Goal: Check status: Check status

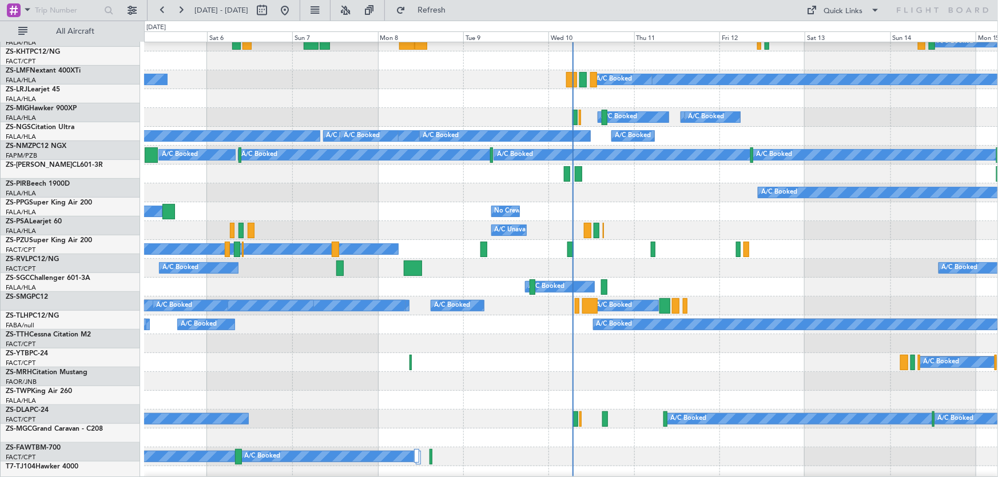
scroll to position [103, 0]
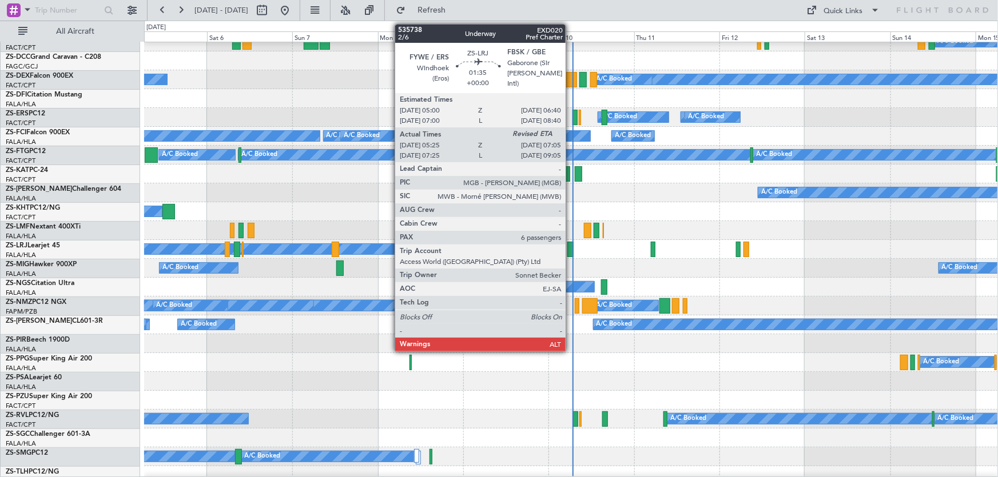
click at [571, 249] on div at bounding box center [570, 249] width 6 height 15
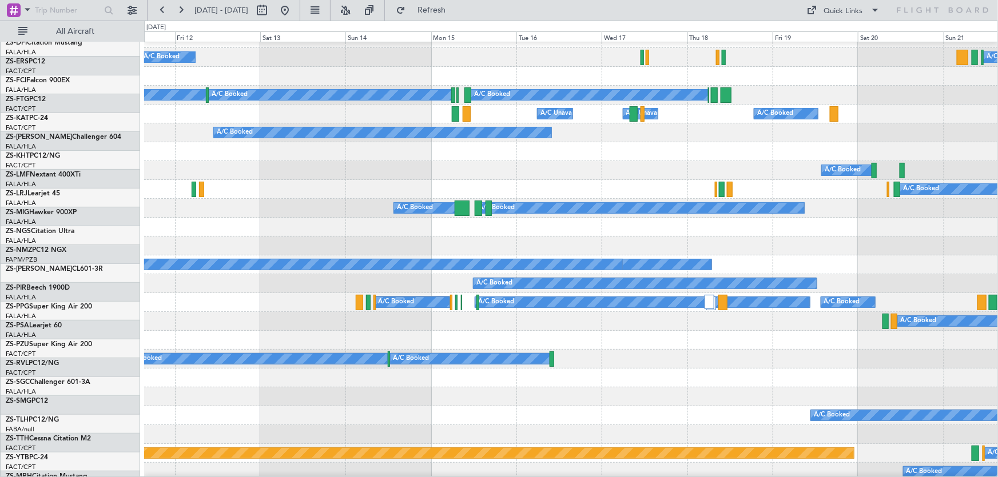
scroll to position [164, 0]
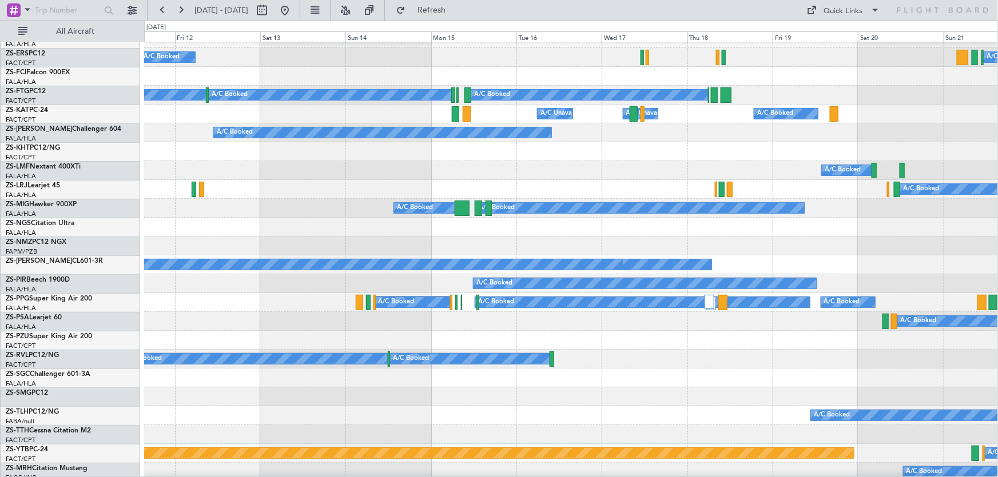
click at [351, 281] on div "A/C Booked" at bounding box center [571, 283] width 854 height 19
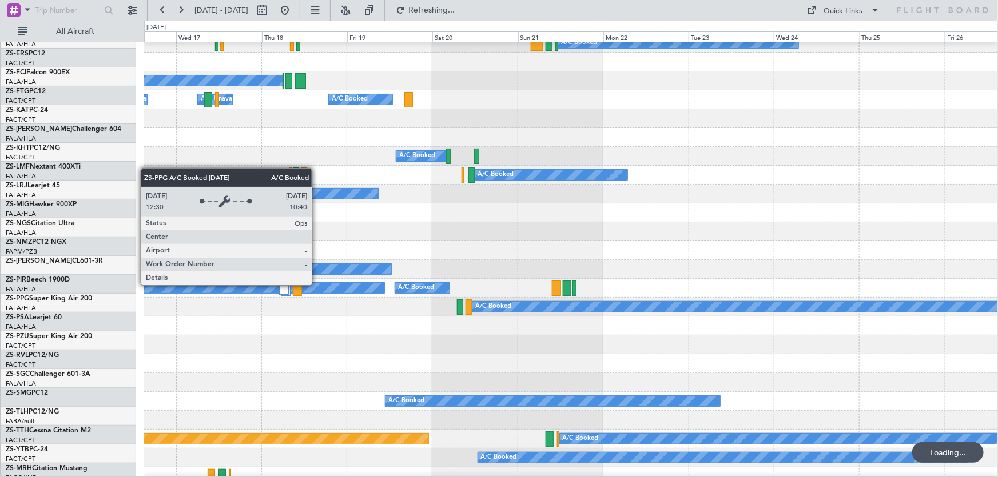
scroll to position [178, 0]
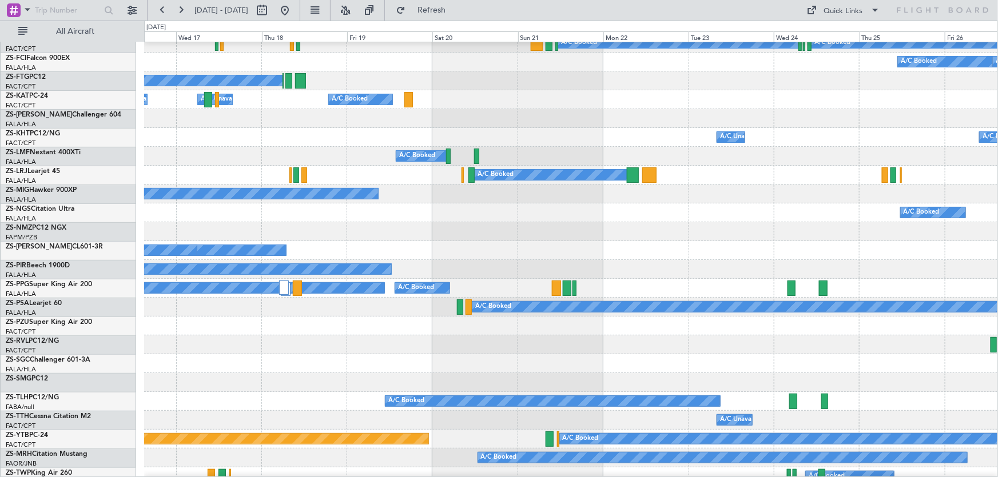
click at [677, 369] on div at bounding box center [570, 363] width 853 height 19
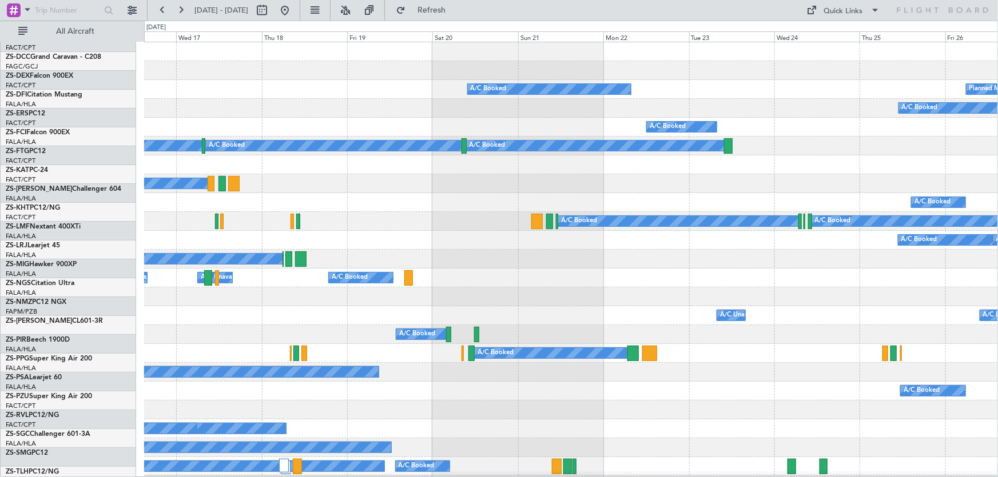
scroll to position [0, 0]
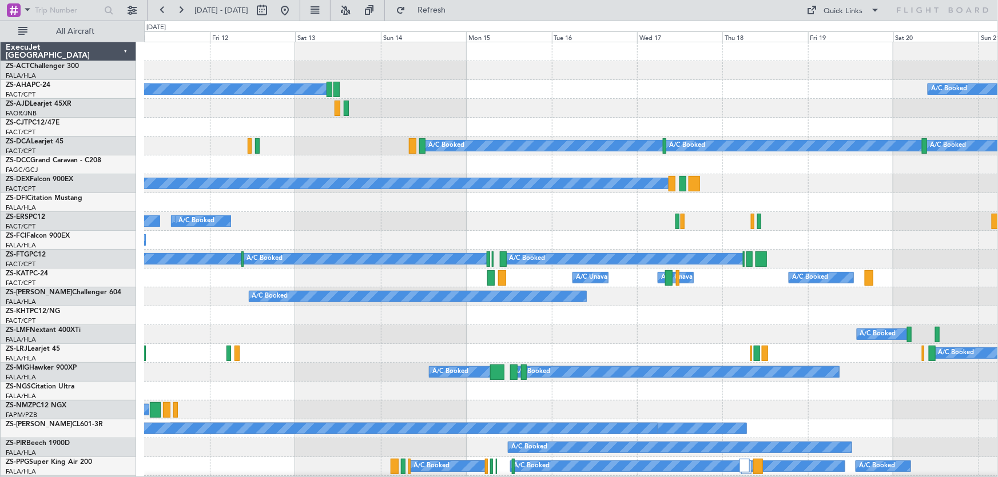
click at [531, 361] on div "A/C Booked" at bounding box center [571, 353] width 854 height 19
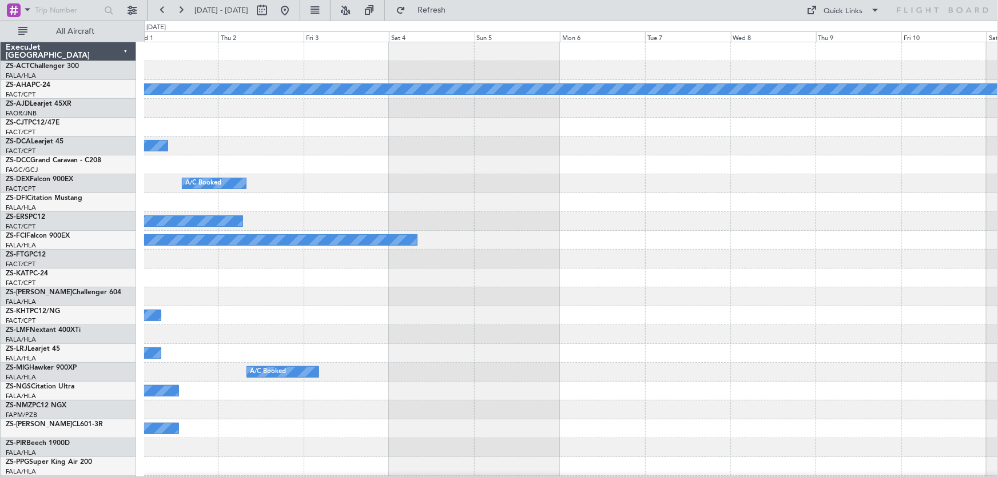
click at [285, 387] on div "A/C Booked" at bounding box center [570, 391] width 853 height 19
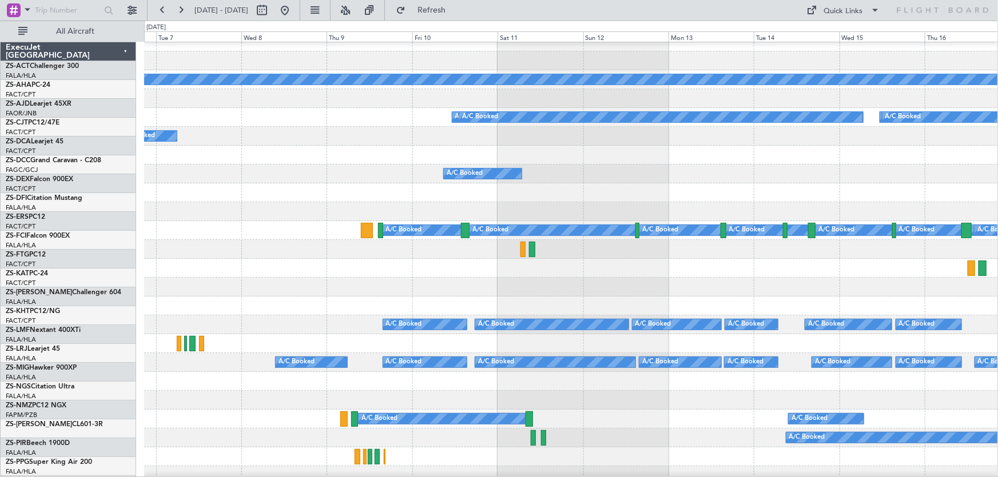
scroll to position [10, 0]
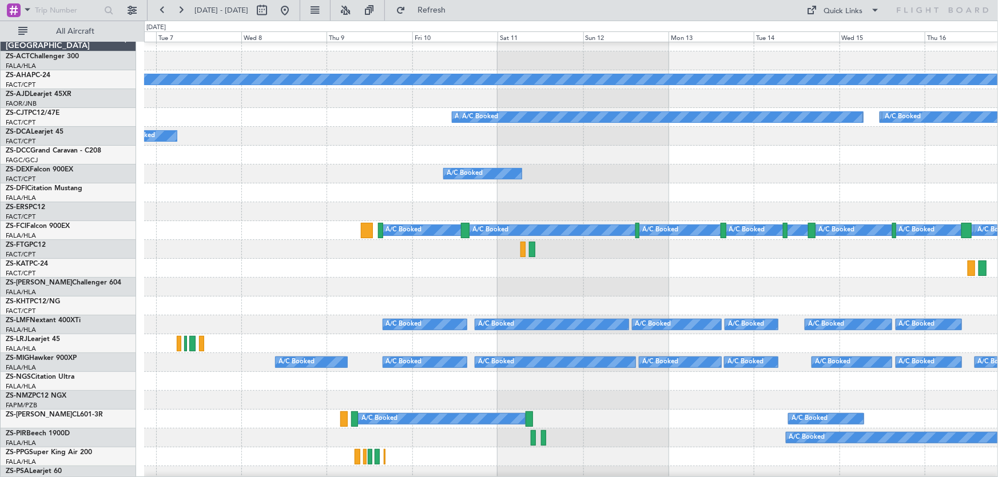
click at [876, 217] on div at bounding box center [571, 211] width 854 height 19
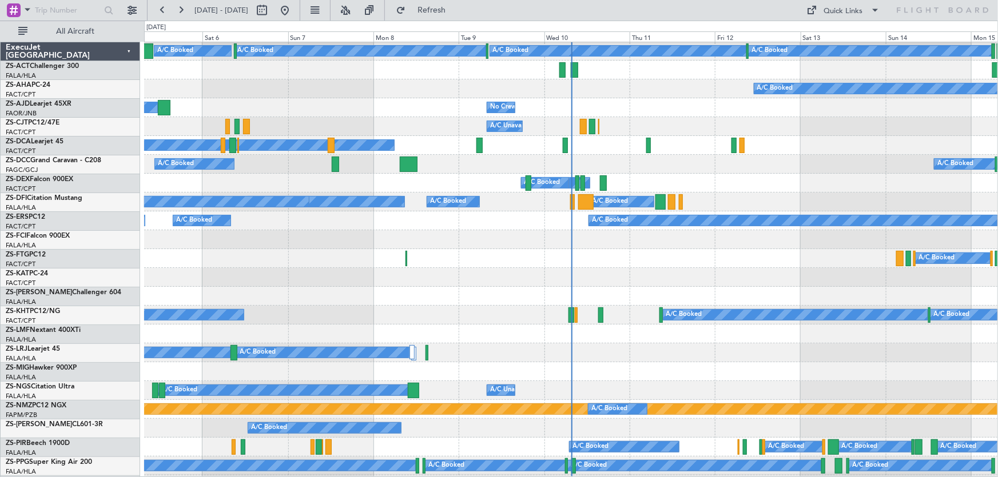
scroll to position [208, 0]
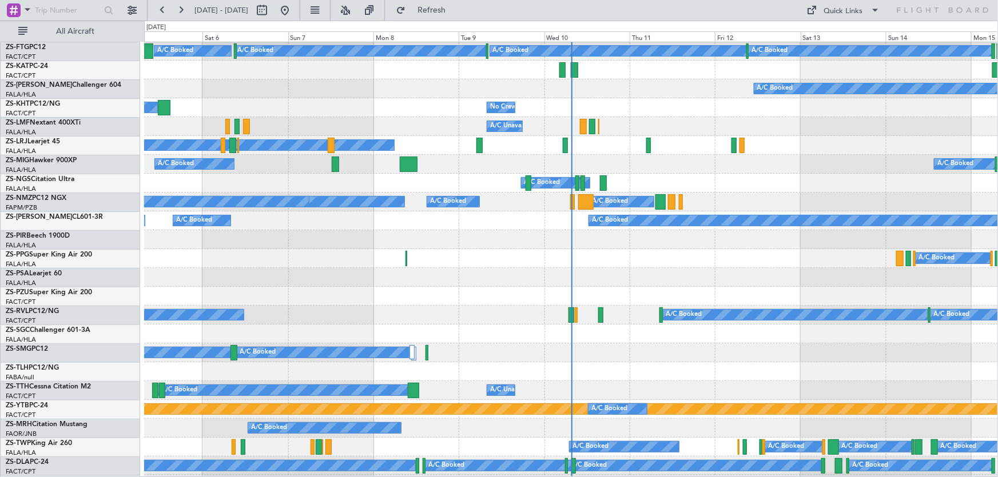
click at [695, 319] on div "A/C Booked" at bounding box center [684, 314] width 36 height 17
click at [737, 383] on div "A/C Booked A/C Unavailable No Crew" at bounding box center [571, 390] width 854 height 19
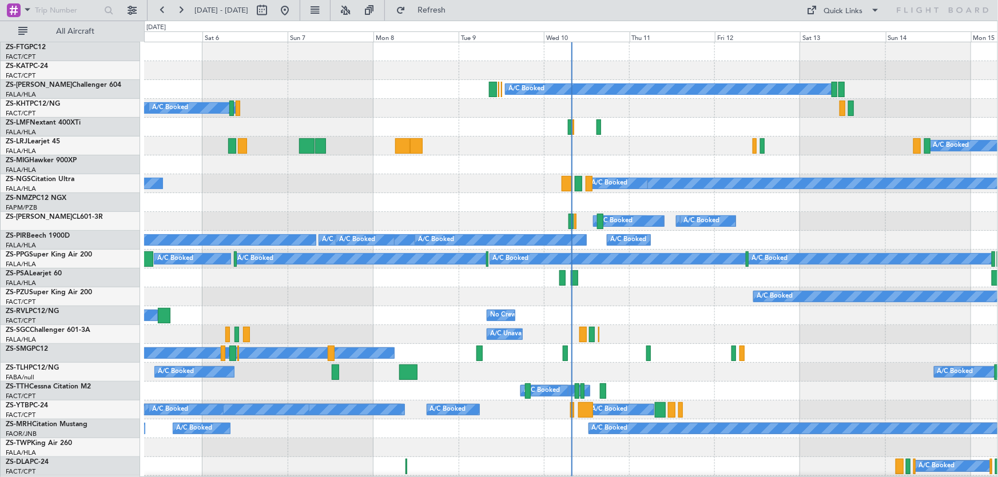
scroll to position [0, 0]
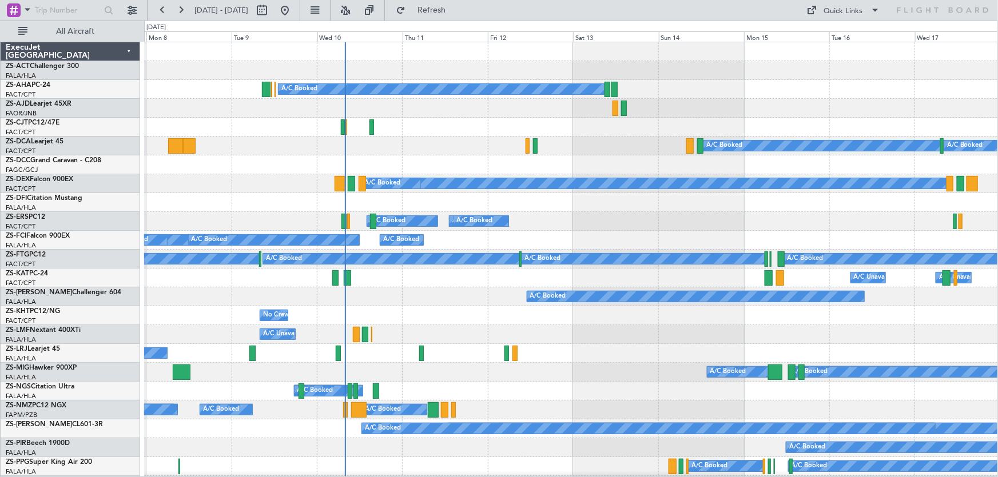
click at [681, 363] on div "A/C Booked A/C Booked A/C Booked A/C Booked" at bounding box center [570, 372] width 853 height 19
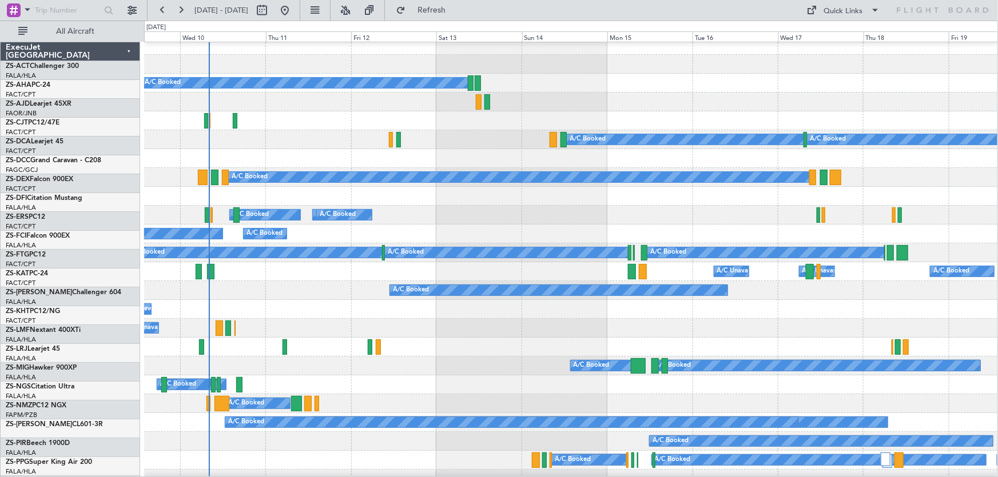
scroll to position [6, 0]
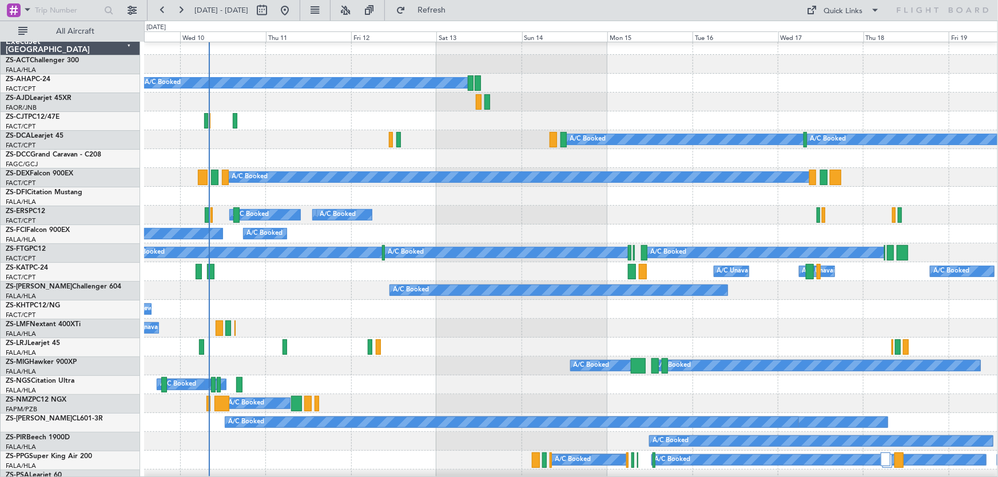
click at [615, 220] on div "A/C Booked A/C Booked A/C Booked A/C Booked A/C Booked" at bounding box center [570, 215] width 853 height 19
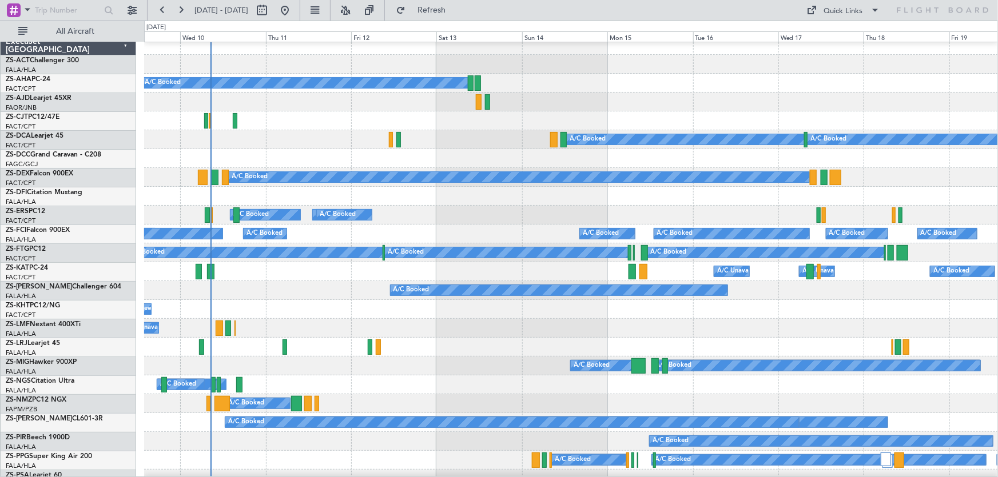
click at [540, 328] on div "A/C Unavailable A/C Booked" at bounding box center [571, 328] width 854 height 19
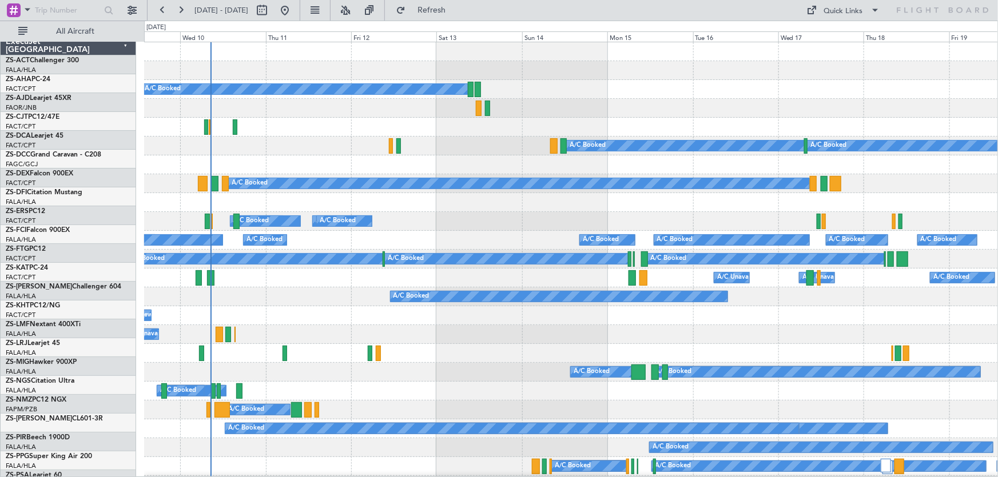
scroll to position [0, 0]
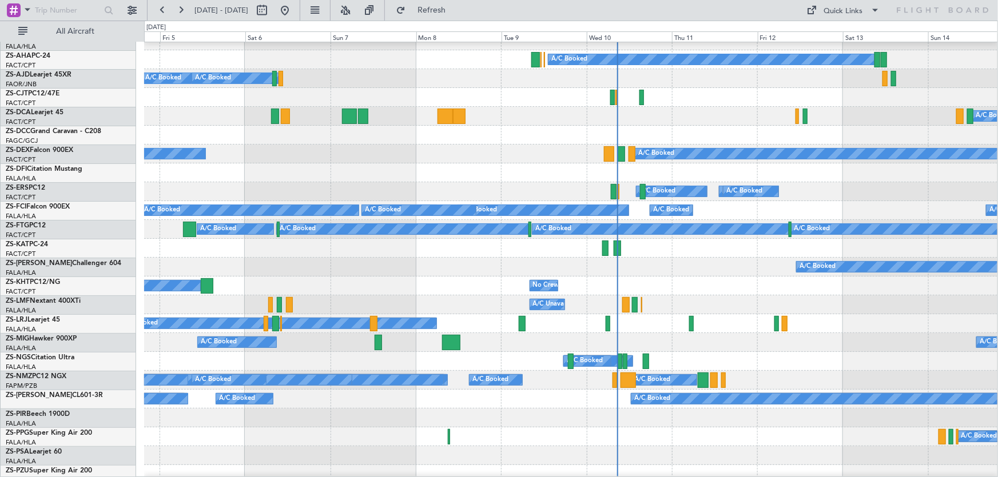
click at [772, 278] on div "No Crew A/C Booked A/C Unavailable" at bounding box center [570, 286] width 853 height 19
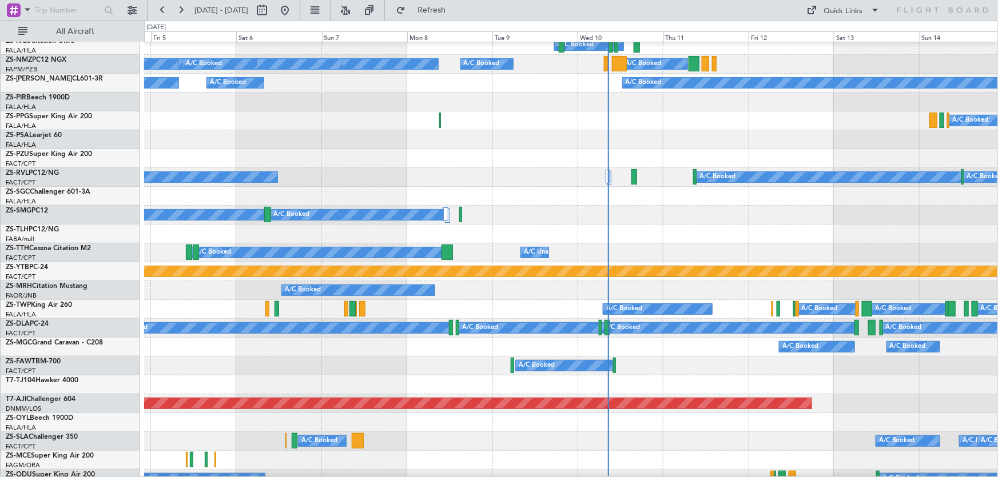
scroll to position [398, 0]
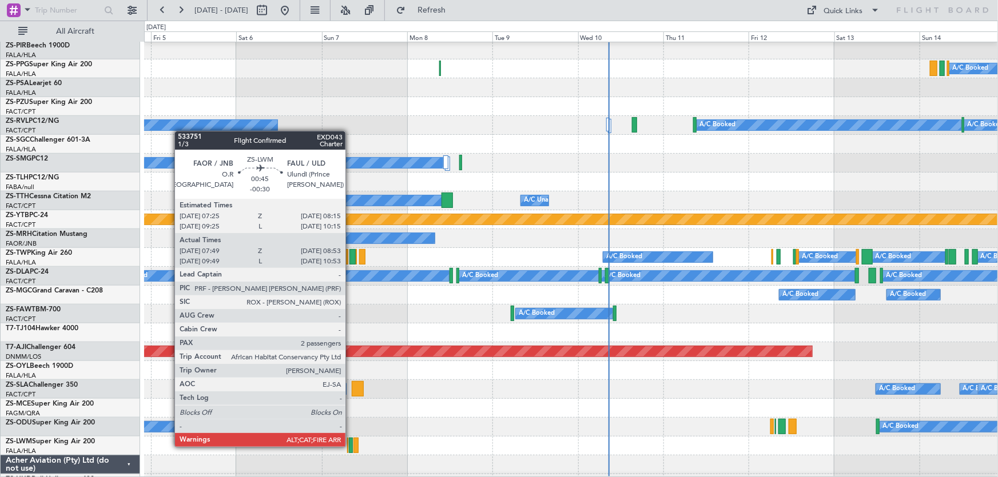
click at [350, 447] on div at bounding box center [351, 445] width 4 height 15
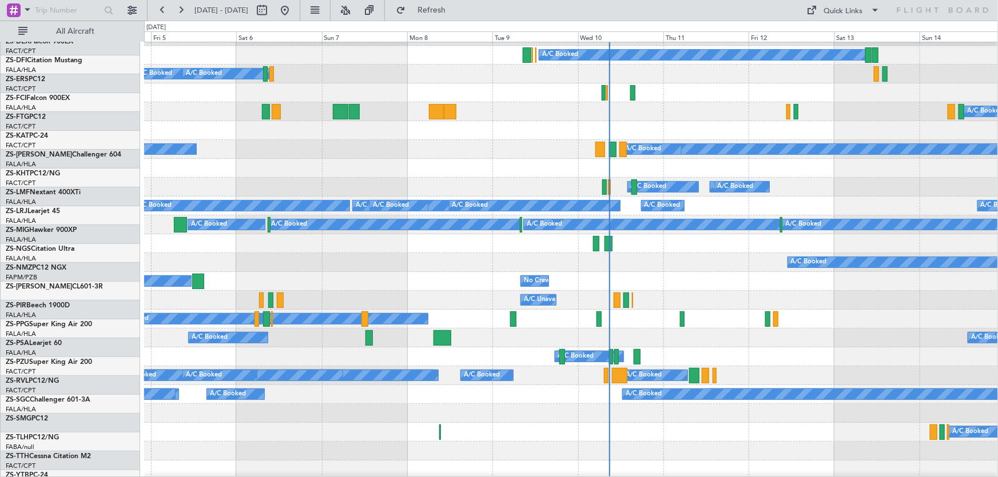
scroll to position [0, 0]
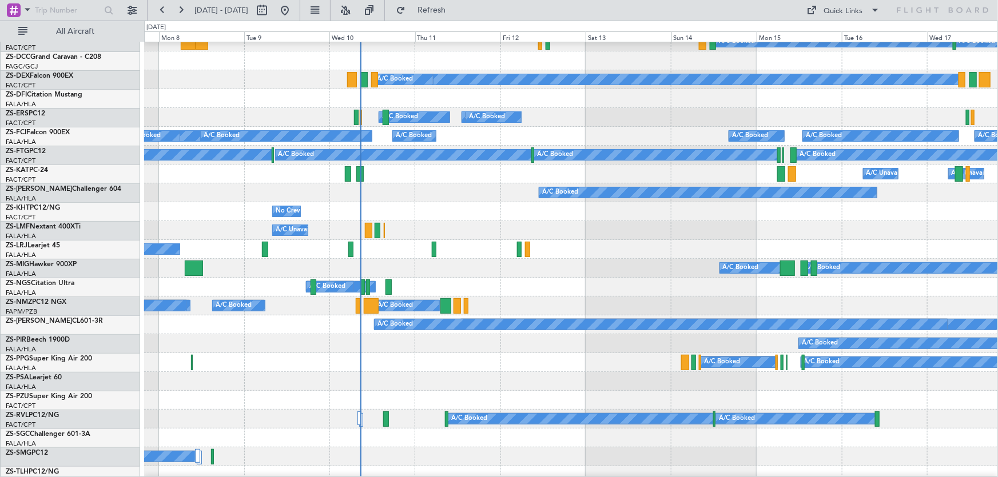
scroll to position [156, 0]
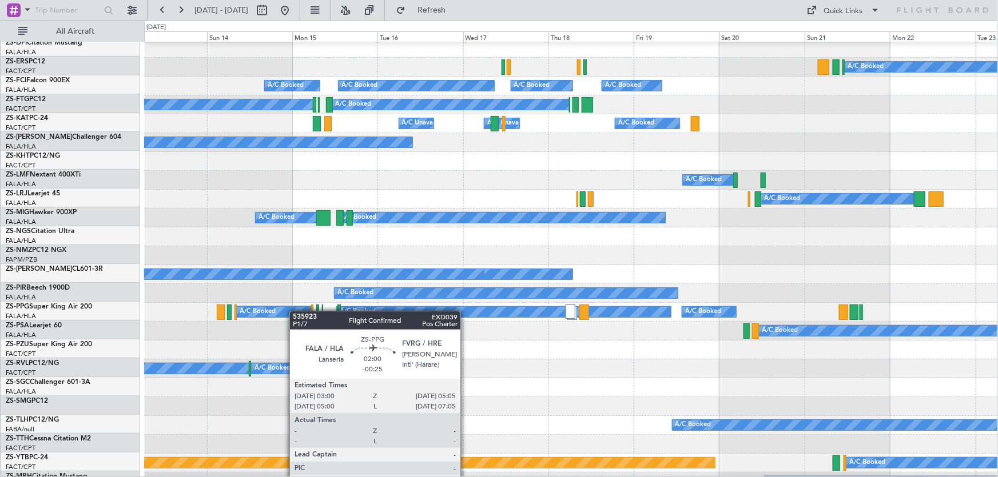
click at [251, 311] on div "A/C Booked" at bounding box center [274, 312] width 74 height 10
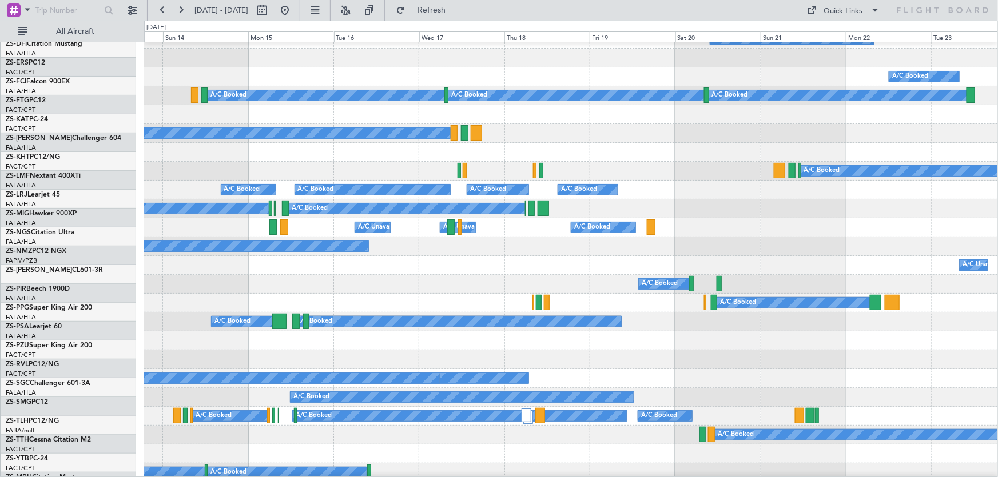
scroll to position [0, 0]
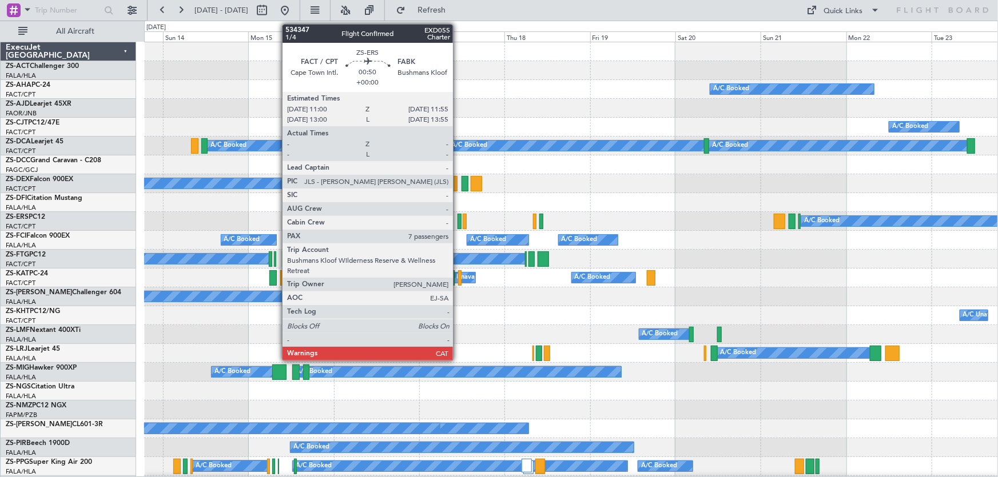
click at [458, 221] on div at bounding box center [458, 221] width 3 height 15
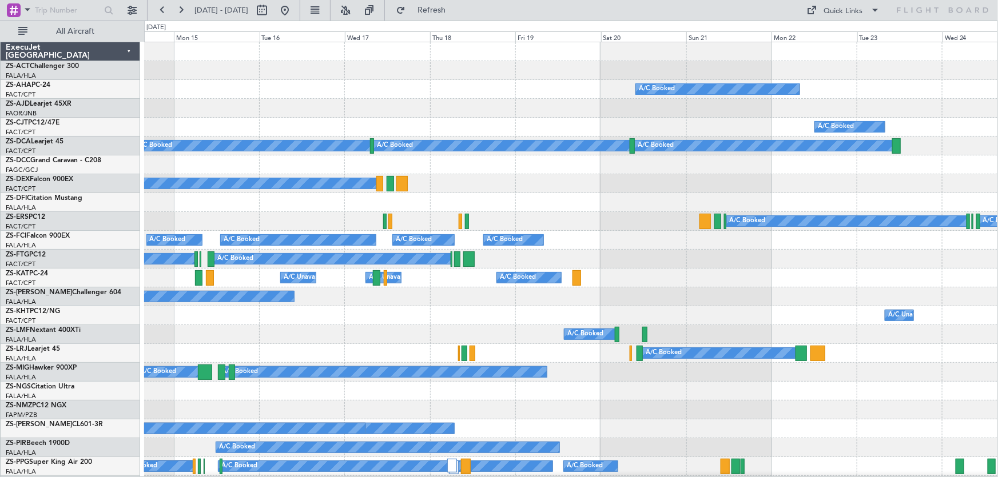
click at [95, 229] on div "A/C Booked Planned Maint A/C Booked A/C Booked A/C Booked A/C Booked A/C Booked…" at bounding box center [499, 249] width 998 height 457
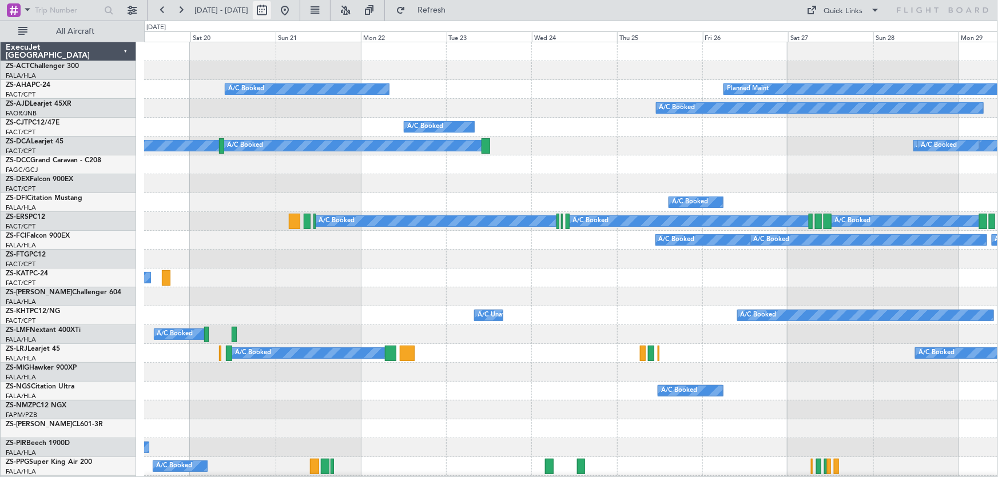
click at [271, 9] on button at bounding box center [262, 10] width 18 height 18
select select "9"
select select "2025"
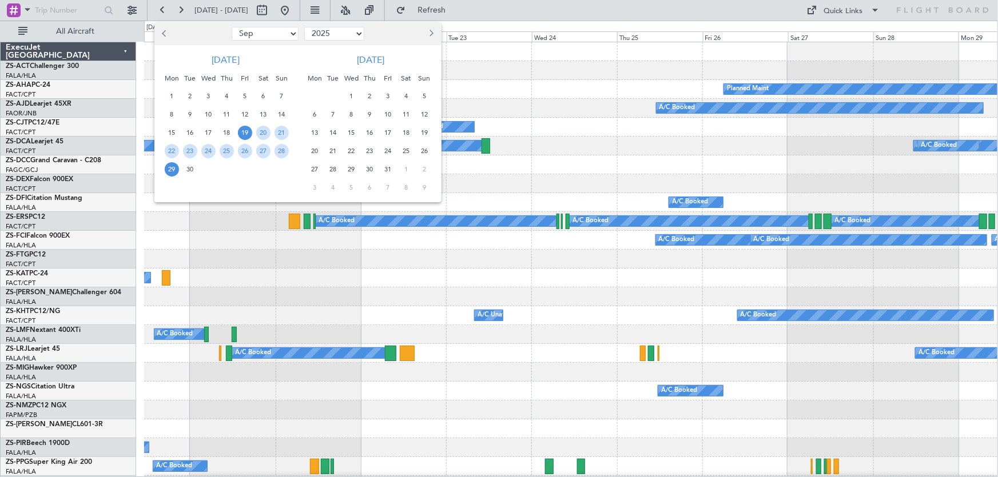
click at [388, 98] on span "3" at bounding box center [388, 96] width 14 height 14
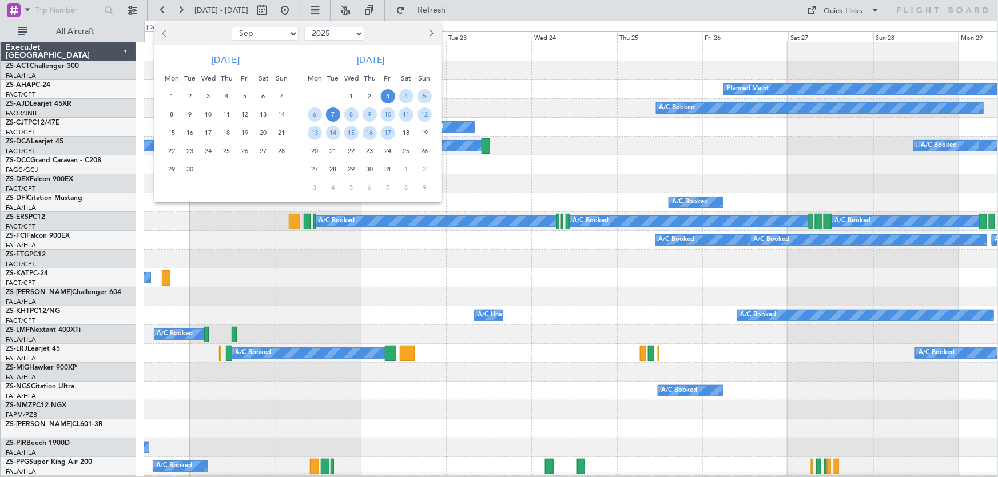
click at [336, 114] on span "7" at bounding box center [333, 114] width 14 height 14
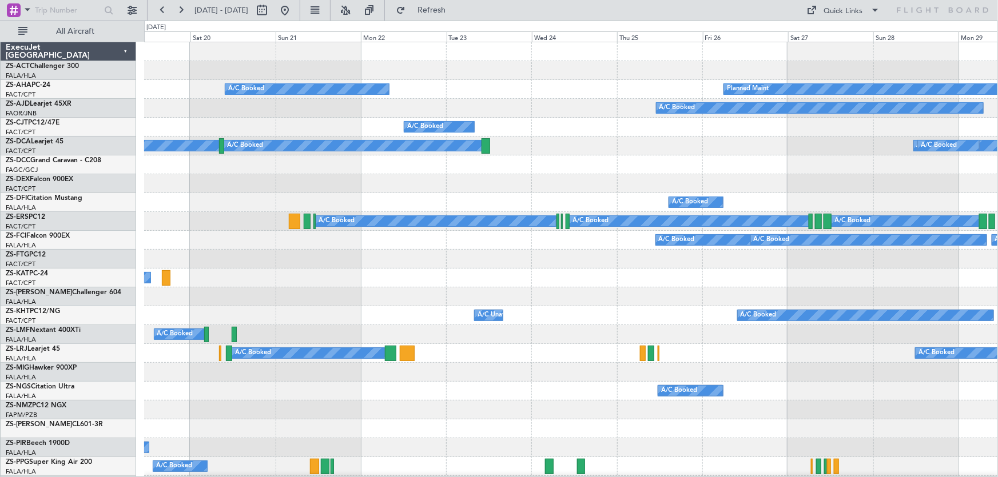
select select "10"
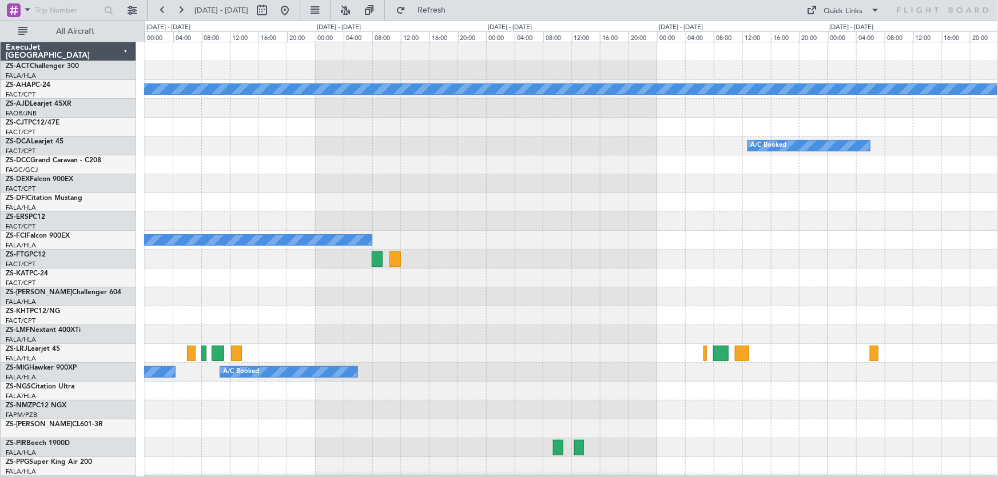
scroll to position [260, 0]
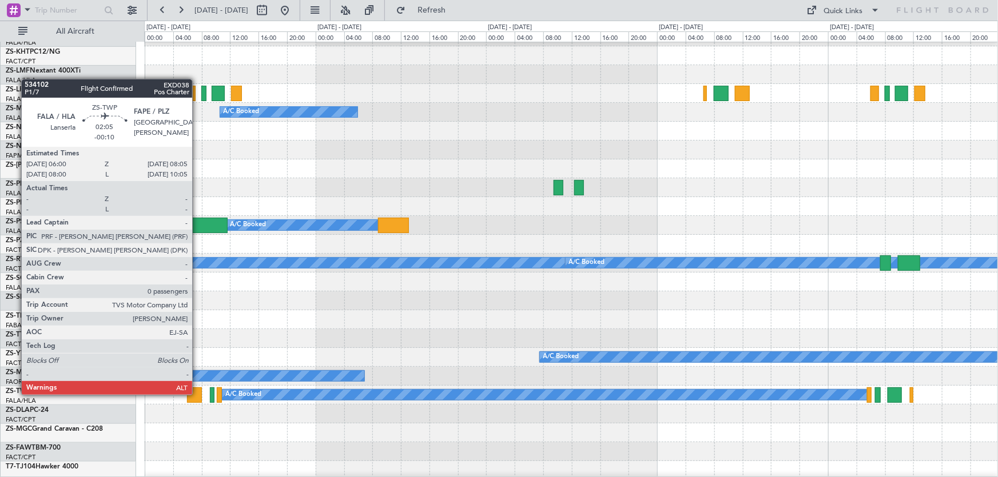
click at [197, 394] on div at bounding box center [194, 395] width 15 height 15
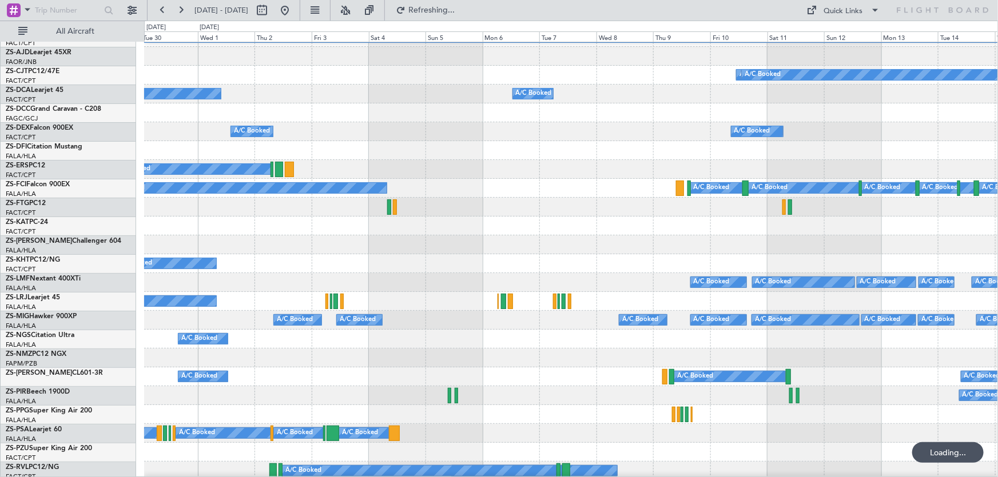
scroll to position [0, 0]
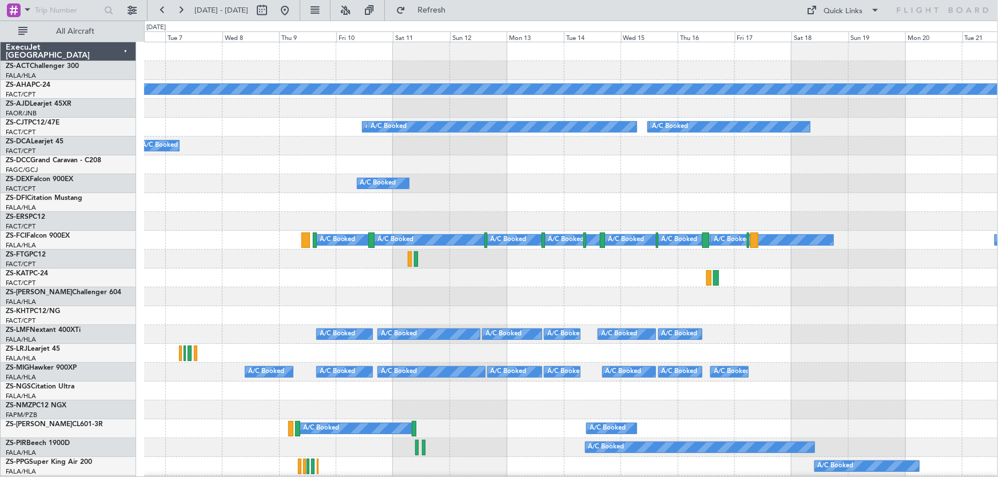
click at [132, 270] on div "Planned Maint A/C Booked A/C Booked A/C Booked A/C Booked A/C Booked A/C Booked…" at bounding box center [499, 249] width 998 height 457
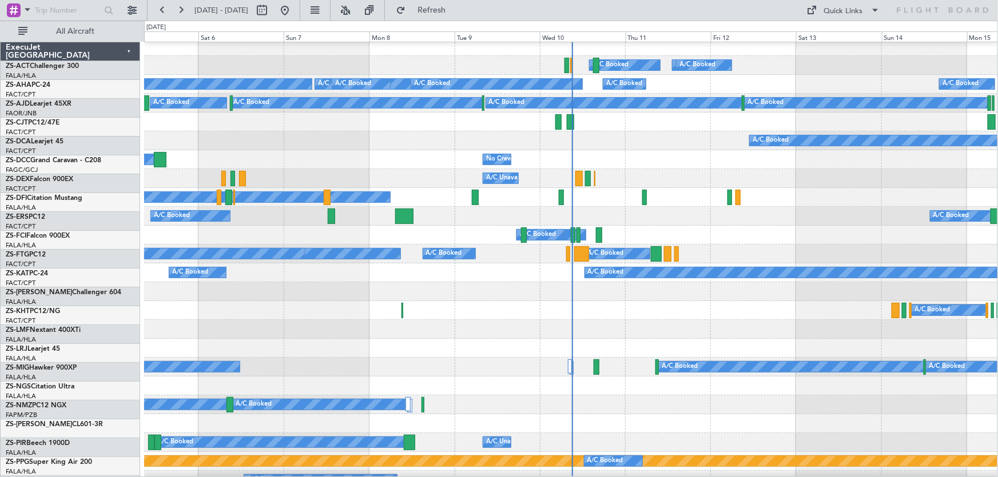
scroll to position [156, 0]
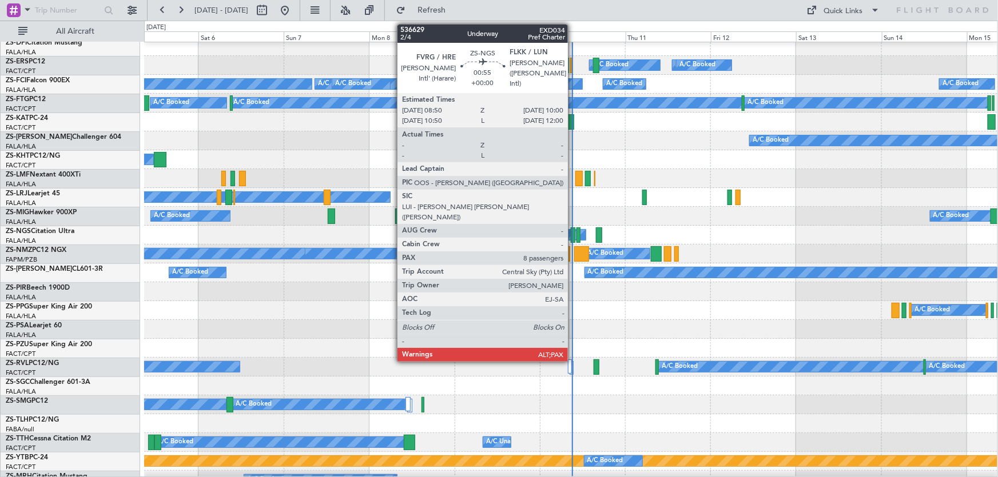
click at [573, 236] on div at bounding box center [573, 235] width 5 height 15
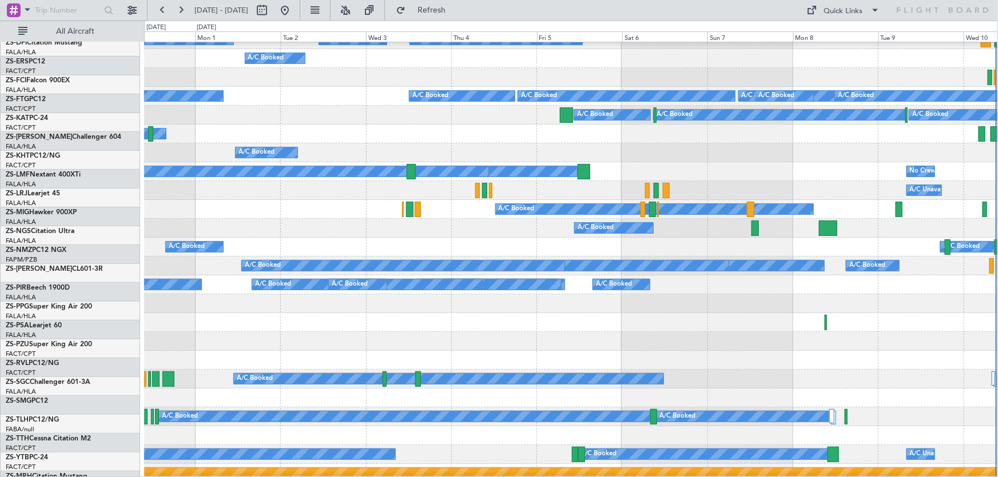
scroll to position [143, 0]
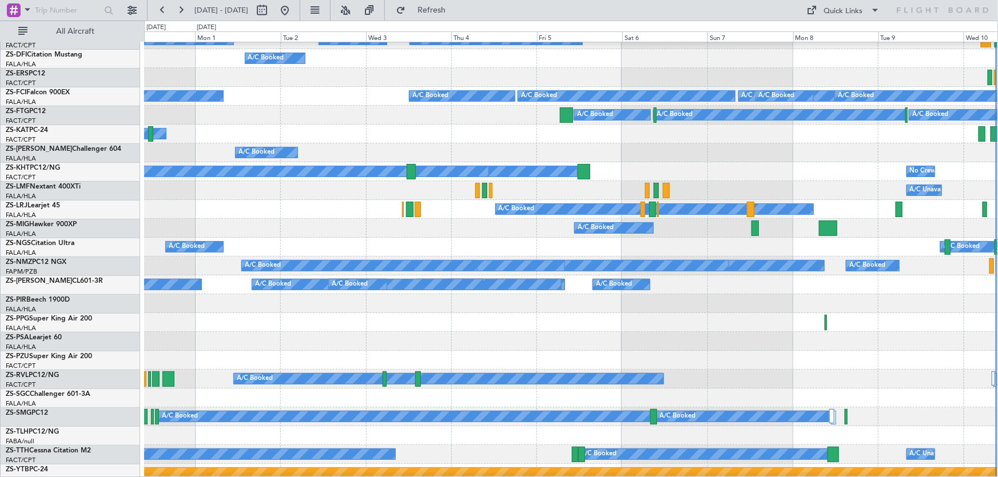
click at [733, 350] on div at bounding box center [570, 341] width 853 height 19
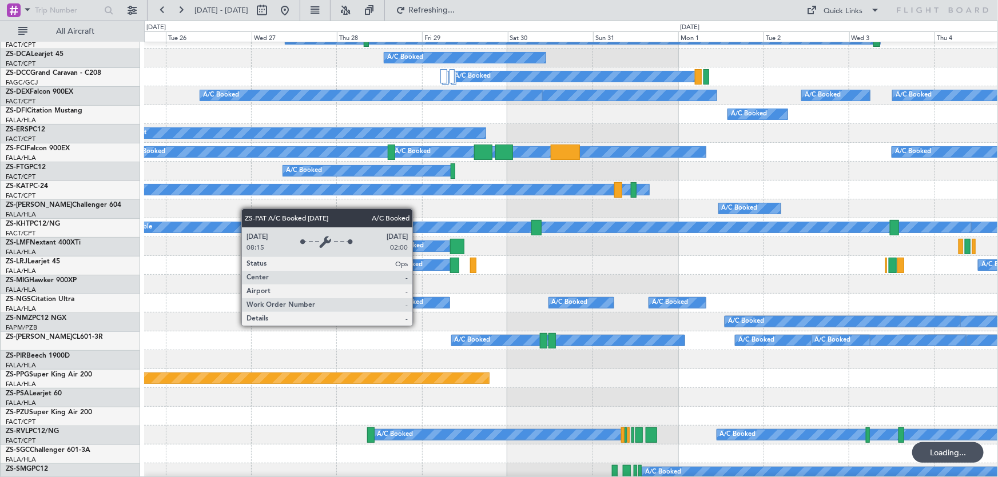
scroll to position [79, 0]
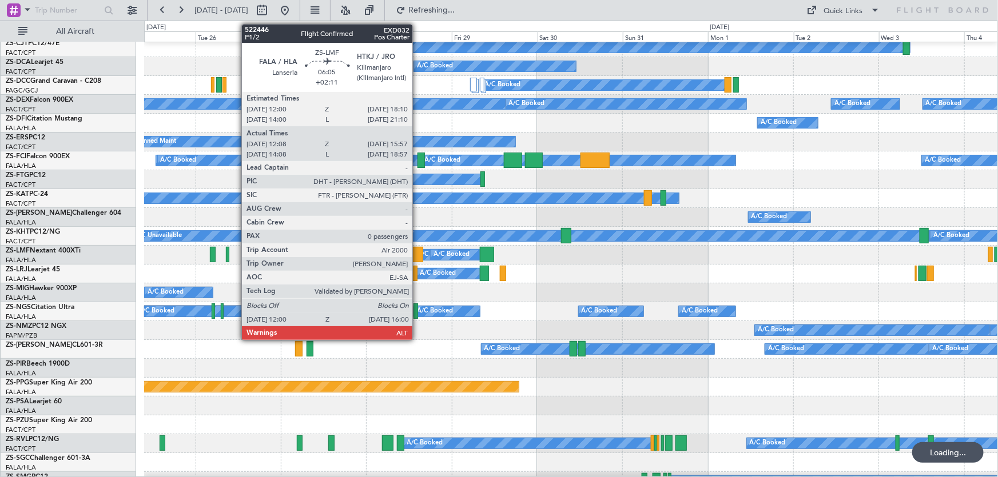
click at [417, 251] on div at bounding box center [416, 254] width 14 height 15
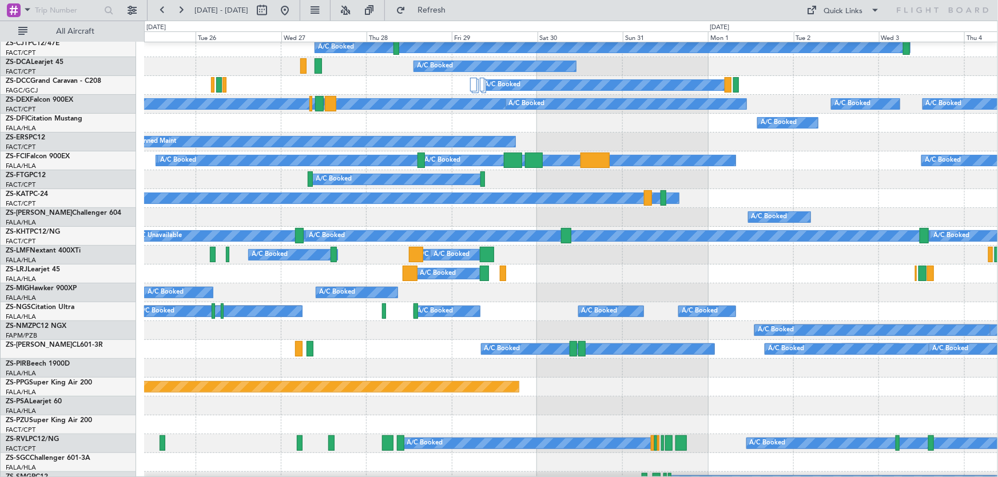
click at [183, 227] on div "A/C Booked" at bounding box center [570, 217] width 853 height 19
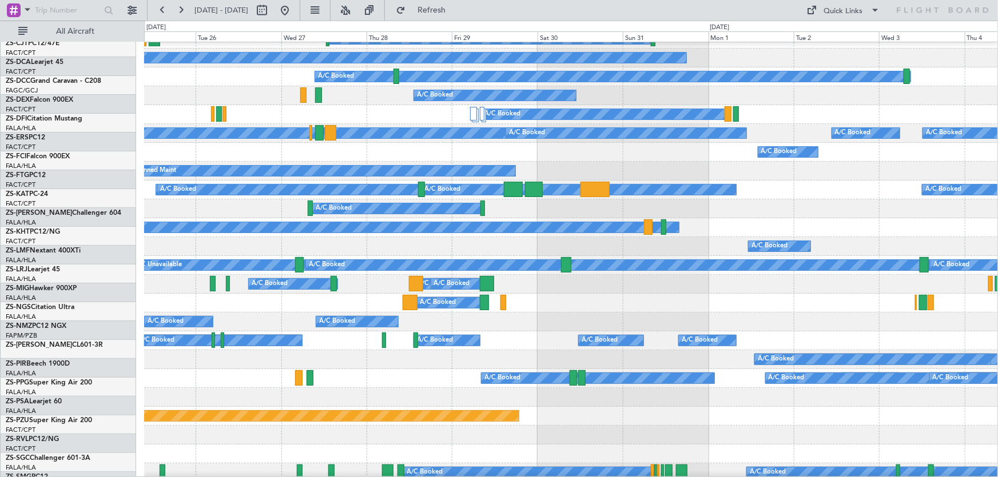
scroll to position [50, 0]
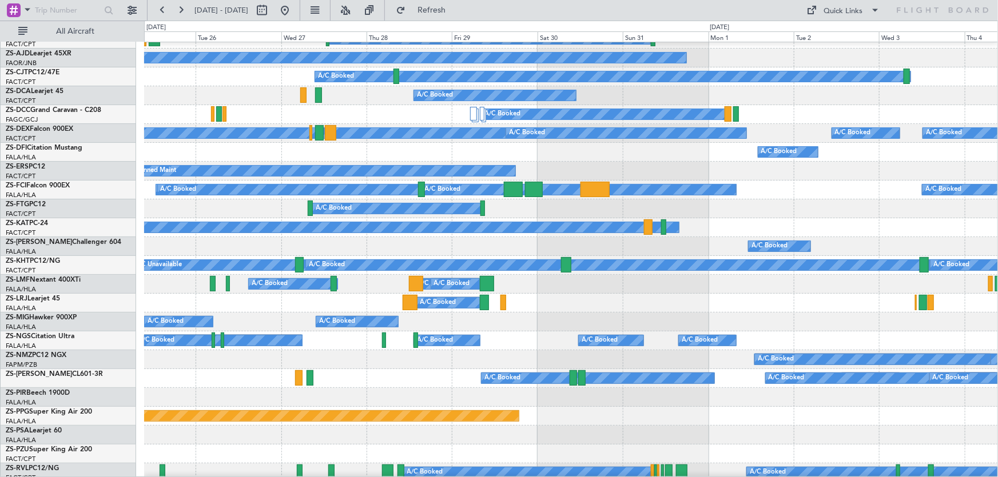
click at [286, 256] on div "A/C Booked" at bounding box center [571, 246] width 854 height 19
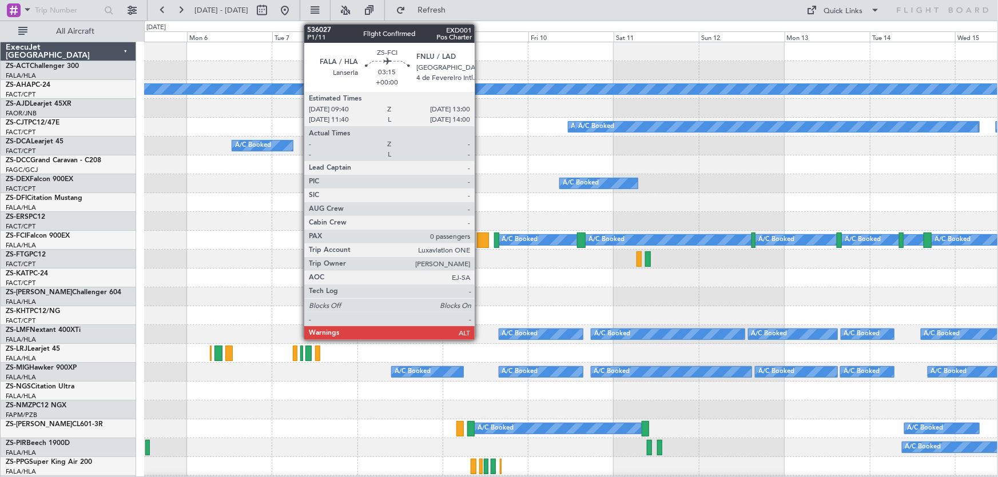
click at [480, 238] on div at bounding box center [483, 240] width 12 height 15
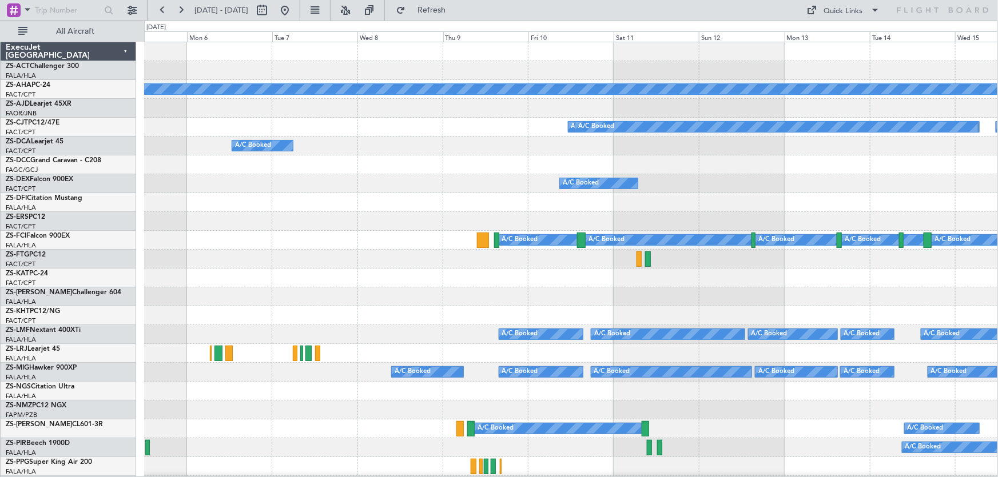
click at [997, 252] on div "Planned Maint A/C Booked A/C Booked A/C Booked A/C Booked A/C Booked A/C Booked…" at bounding box center [499, 249] width 998 height 457
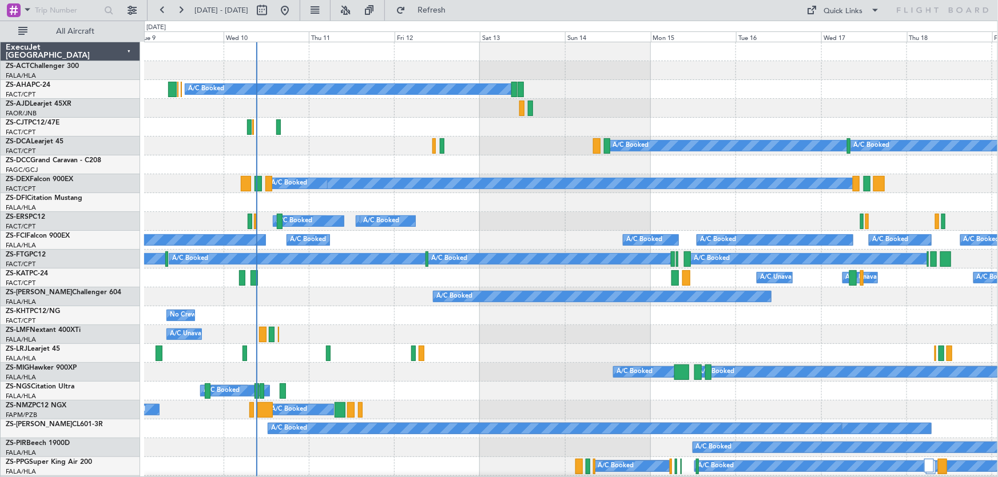
scroll to position [51, 0]
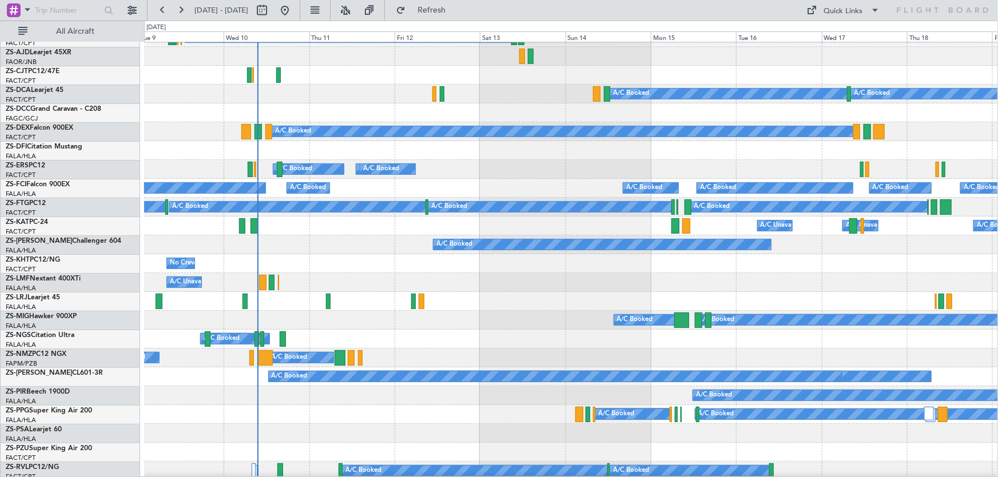
click at [491, 430] on div "A/C Booked" at bounding box center [571, 433] width 854 height 19
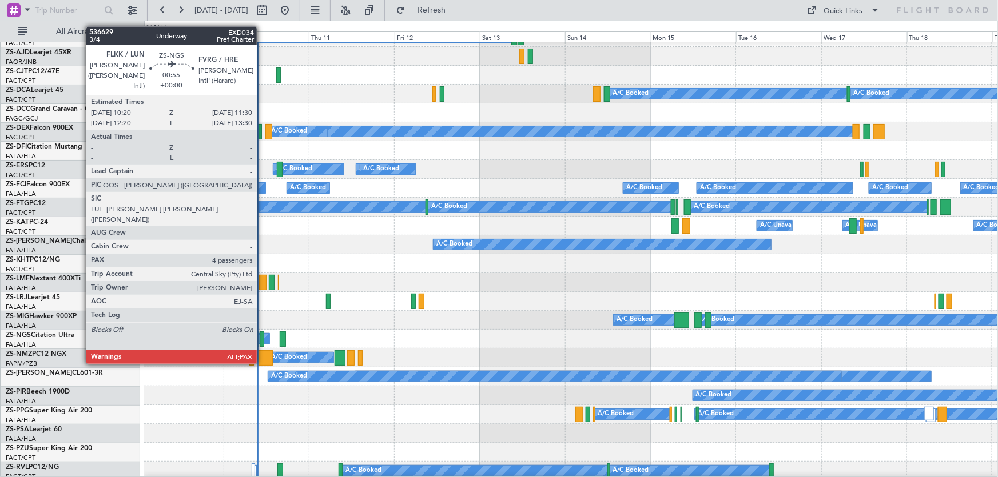
click at [262, 342] on div at bounding box center [262, 339] width 5 height 15
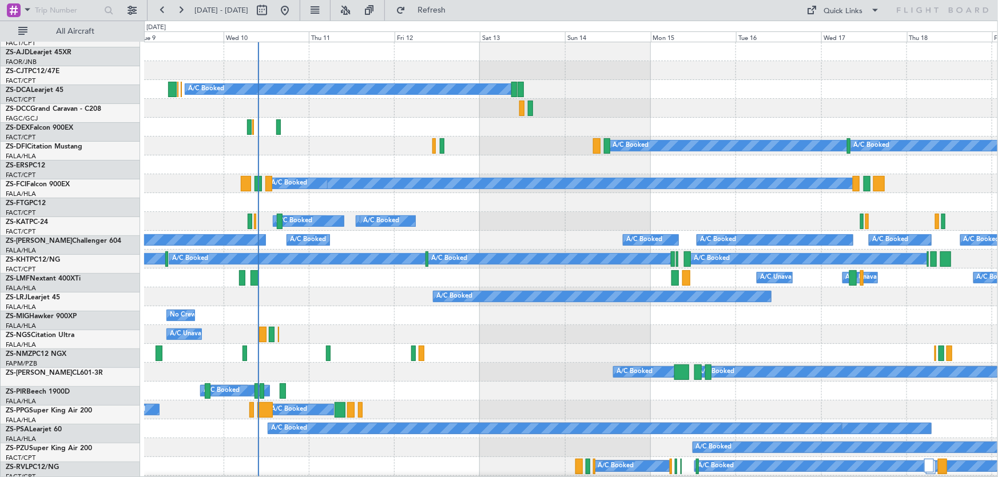
scroll to position [0, 0]
